Goal: Information Seeking & Learning: Learn about a topic

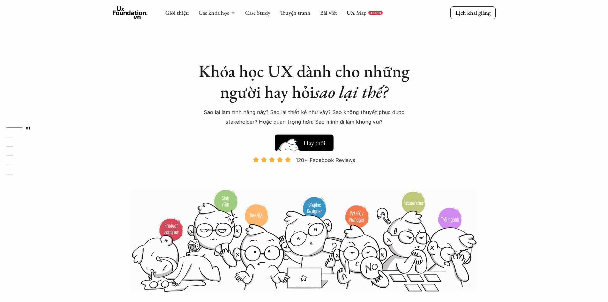
click at [326, 145] on h5 "Xem thử" at bounding box center [316, 144] width 24 height 9
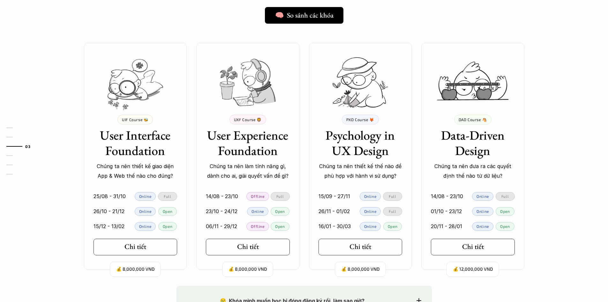
scroll to position [580, 0]
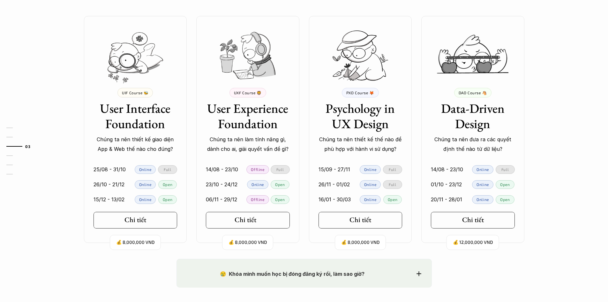
click at [255, 223] on h5 "Chi tiết" at bounding box center [246, 220] width 22 height 8
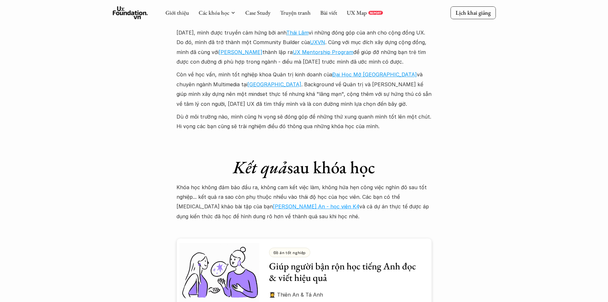
scroll to position [1565, 0]
click at [274, 204] on link "[PERSON_NAME] An - học viên K4" at bounding box center [316, 207] width 87 height 6
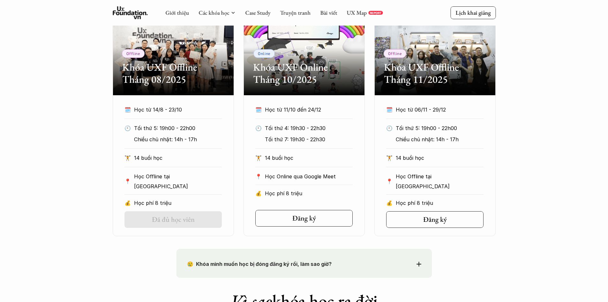
scroll to position [287, 0]
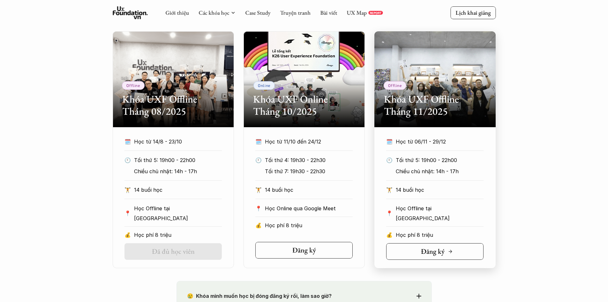
click at [448, 249] on icon at bounding box center [450, 251] width 5 height 5
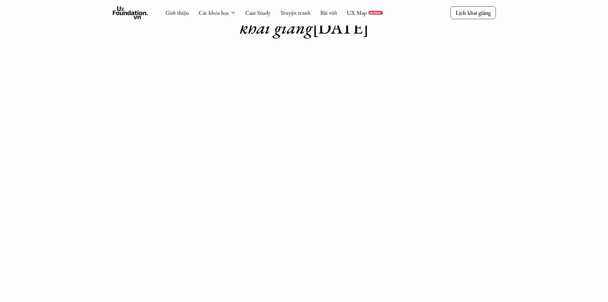
scroll to position [64, 0]
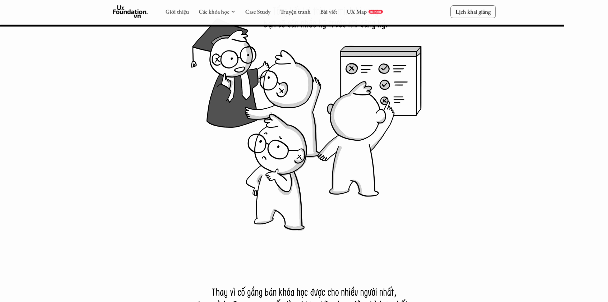
scroll to position [6131, 0]
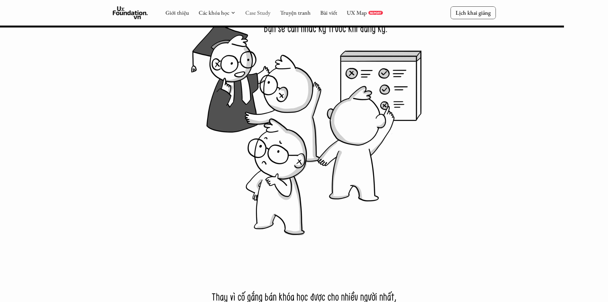
click at [257, 16] on link "Case Study" at bounding box center [257, 12] width 25 height 7
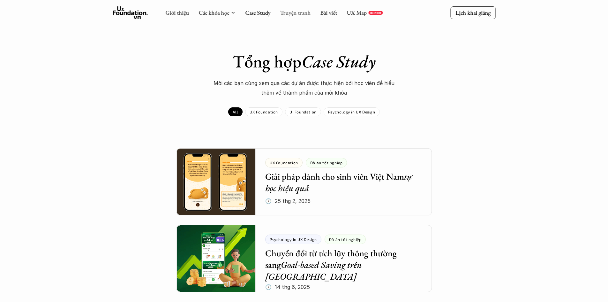
click at [301, 10] on link "Truyện tranh" at bounding box center [295, 12] width 31 height 7
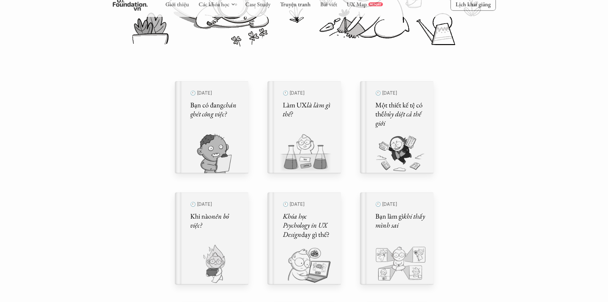
scroll to position [160, 0]
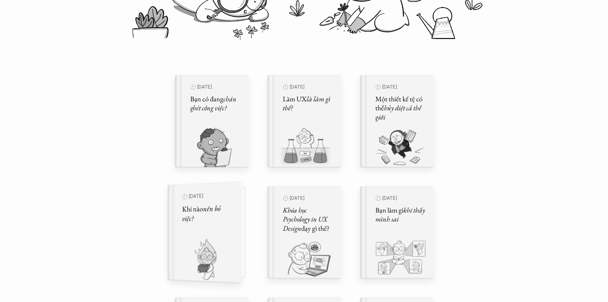
click at [208, 236] on div "🕙 [DATE] Khi nào nên bỏ việc?" at bounding box center [207, 232] width 50 height 84
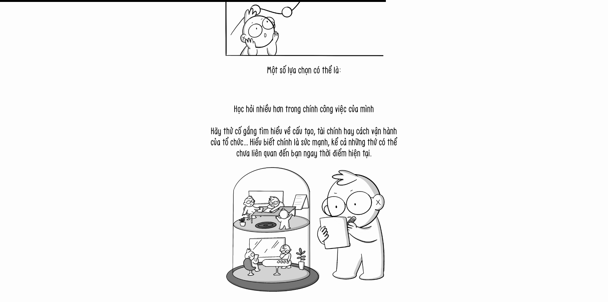
scroll to position [4918, 0]
